Goal: Check status: Check status

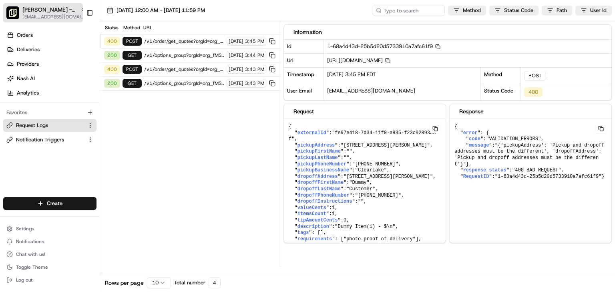
click at [56, 14] on span "[EMAIL_ADDRESS][DOMAIN_NAME]" at bounding box center [54, 17] width 64 height 6
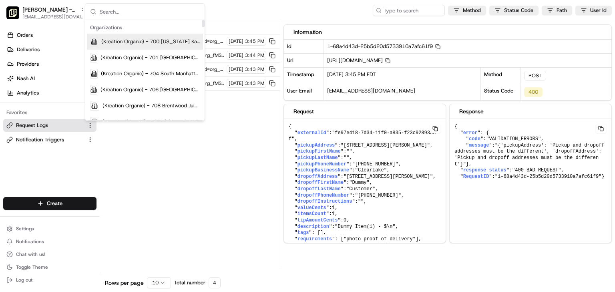
click at [117, 16] on input "text" at bounding box center [150, 12] width 100 height 16
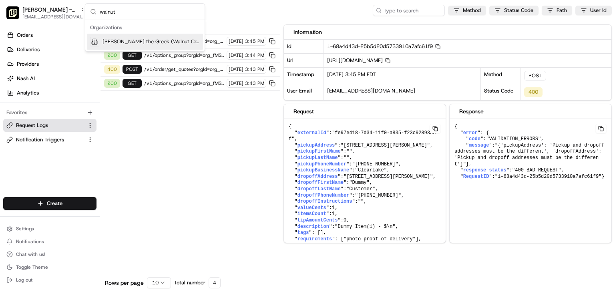
type input "walnut"
click at [117, 43] on span "[PERSON_NAME] the Greek (Walnut Creek)" at bounding box center [150, 41] width 97 height 7
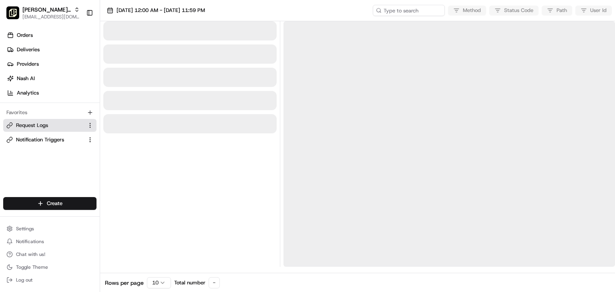
click at [157, 12] on span "[DATE] 12:00 AM - [DATE] 11:59 PM" at bounding box center [160, 10] width 88 height 7
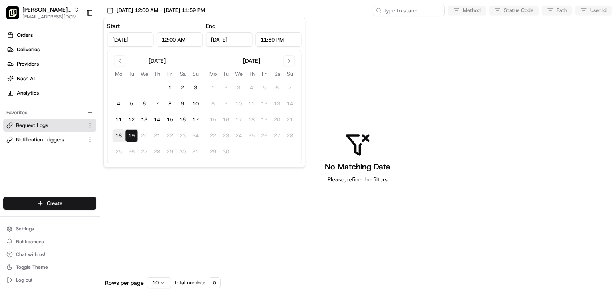
click at [119, 135] on button "18" at bounding box center [118, 135] width 13 height 13
type input "[DATE]"
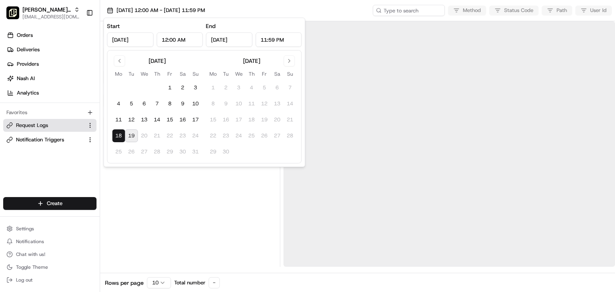
click at [129, 133] on button "19" at bounding box center [131, 135] width 13 height 13
type input "[DATE]"
click at [343, 13] on div "[DATE] 12:00 AM - [DATE] 11:59 PM Method Status Code Path User Id" at bounding box center [357, 10] width 515 height 21
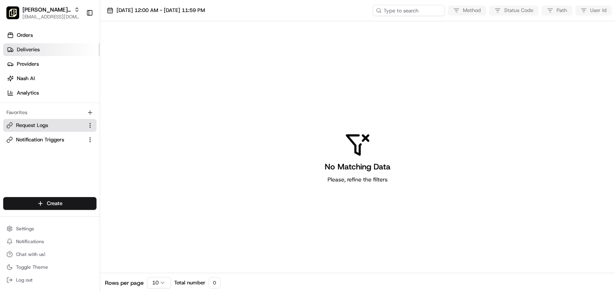
click at [22, 50] on span "Deliveries" at bounding box center [28, 49] width 23 height 7
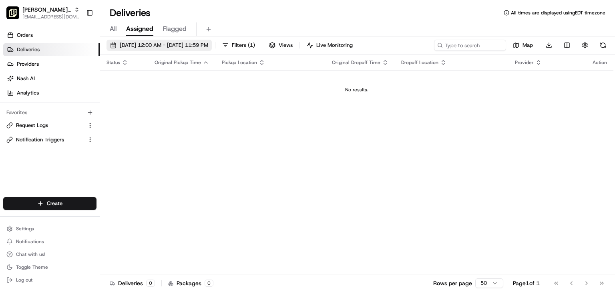
click at [162, 44] on span "[DATE] 12:00 AM - [DATE] 11:59 PM" at bounding box center [164, 45] width 88 height 7
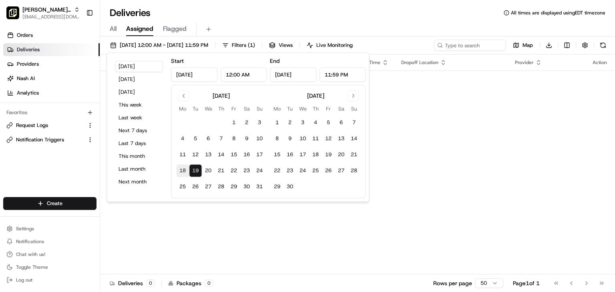
click at [183, 171] on button "18" at bounding box center [182, 170] width 13 height 13
type input "[DATE]"
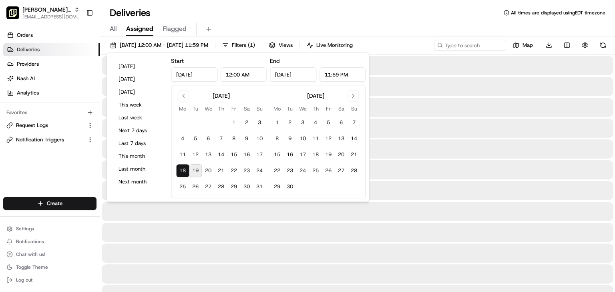
click at [198, 169] on button "19" at bounding box center [195, 170] width 13 height 13
type input "[DATE]"
click at [290, 22] on div "All Assigned Flagged" at bounding box center [357, 29] width 515 height 14
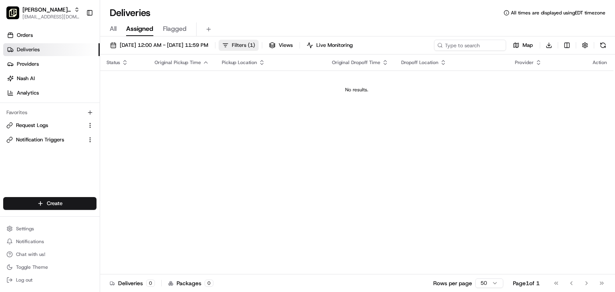
click at [259, 46] on button "Filters ( 1 )" at bounding box center [239, 45] width 40 height 11
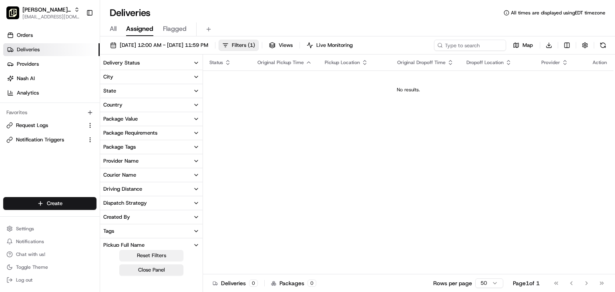
click at [152, 255] on button "Reset Filters" at bounding box center [151, 255] width 64 height 11
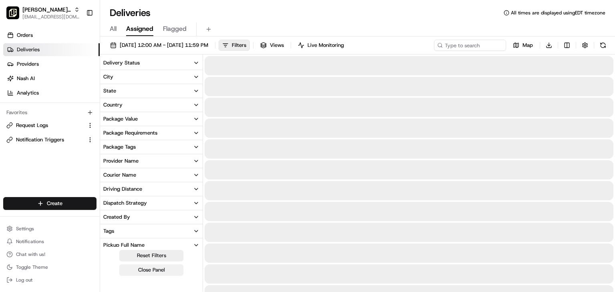
click at [145, 272] on button "Close Panel" at bounding box center [151, 269] width 64 height 11
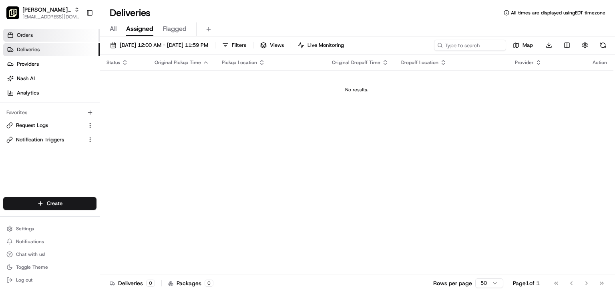
click at [36, 38] on link "Orders" at bounding box center [51, 35] width 96 height 13
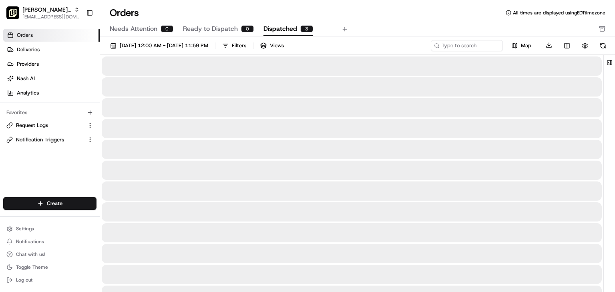
click at [279, 31] on span "Dispatched" at bounding box center [280, 29] width 34 height 10
